Goal: Check status: Check status

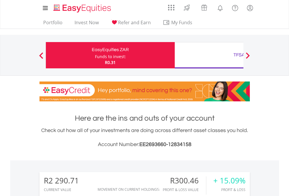
scroll to position [56, 92]
click at [95, 55] on div "Funds to invest:" at bounding box center [110, 57] width 31 height 6
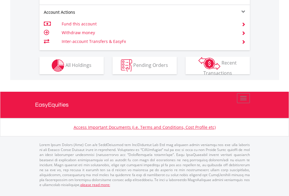
scroll to position [573, 0]
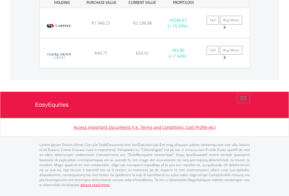
scroll to position [675, 0]
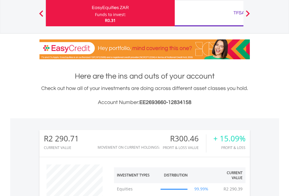
scroll to position [56, 92]
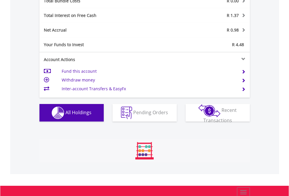
scroll to position [56, 92]
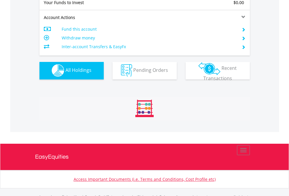
scroll to position [579, 0]
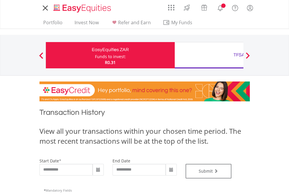
type input "**********"
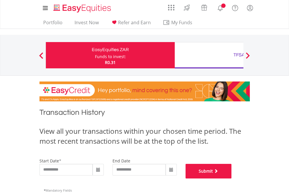
click at [232, 179] on button "Submit" at bounding box center [209, 171] width 46 height 15
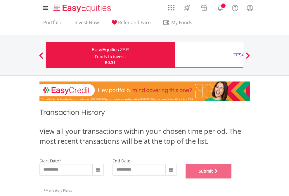
scroll to position [237, 0]
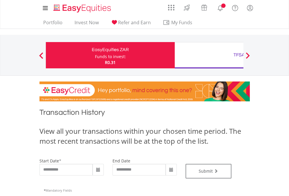
click at [209, 55] on div "TFSA" at bounding box center [240, 55] width 122 height 8
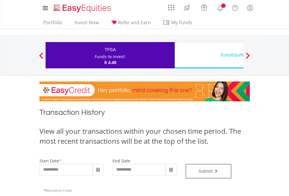
type input "**********"
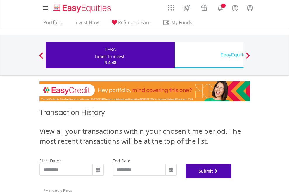
click at [232, 179] on button "Submit" at bounding box center [209, 171] width 46 height 15
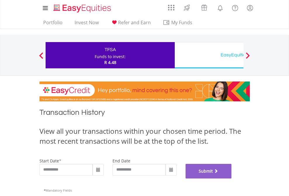
scroll to position [237, 0]
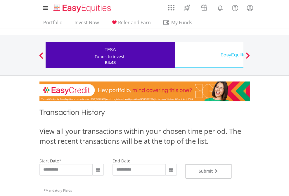
click at [209, 55] on div "EasyEquities USD" at bounding box center [240, 55] width 122 height 8
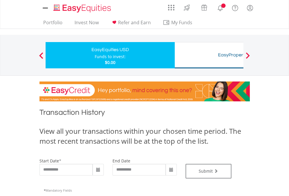
type input "**********"
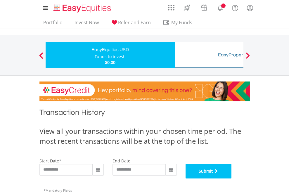
click at [232, 179] on button "Submit" at bounding box center [209, 171] width 46 height 15
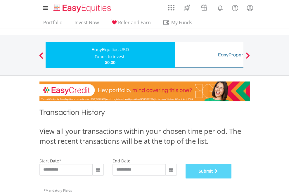
scroll to position [237, 0]
